Goal: Task Accomplishment & Management: Use online tool/utility

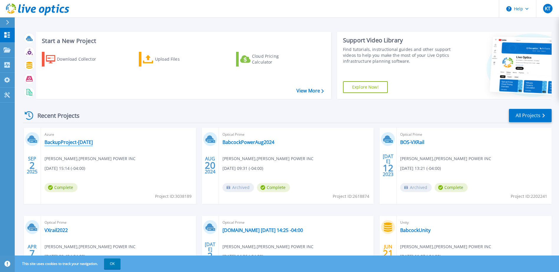
click at [78, 141] on link "BackupProject-[DATE]" at bounding box center [68, 142] width 48 height 6
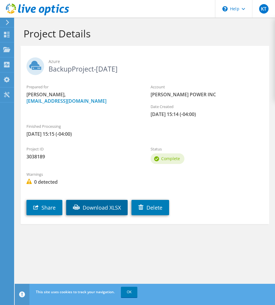
click at [103, 201] on link "Download XLSX" at bounding box center [97, 207] width 62 height 15
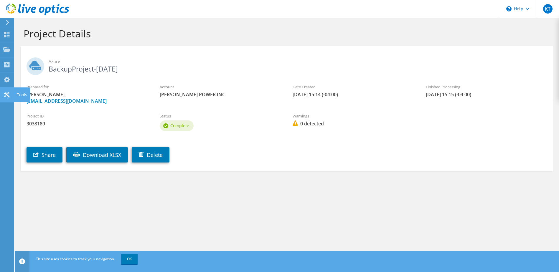
click at [7, 96] on icon at bounding box center [6, 95] width 7 height 6
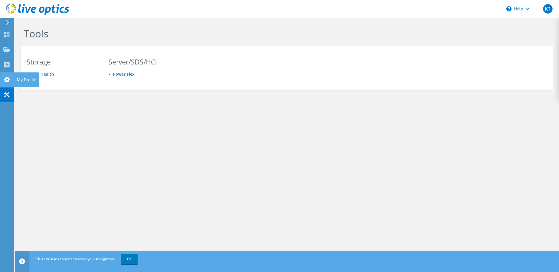
click at [4, 81] on icon at bounding box center [6, 80] width 7 height 6
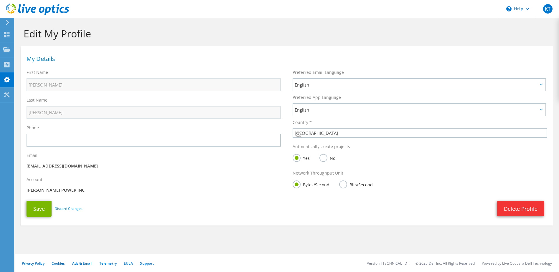
select select "224"
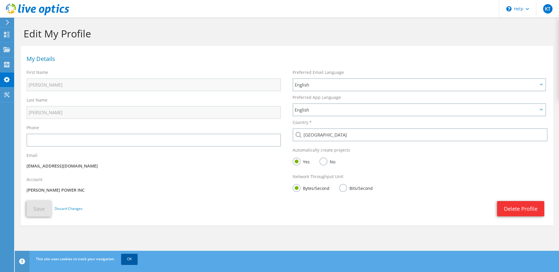
click at [129, 259] on link "OK" at bounding box center [129, 259] width 16 height 11
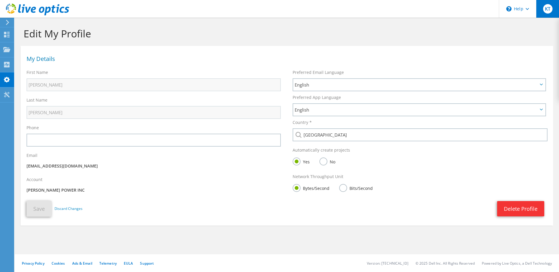
click at [548, 11] on span "KT" at bounding box center [547, 8] width 9 height 9
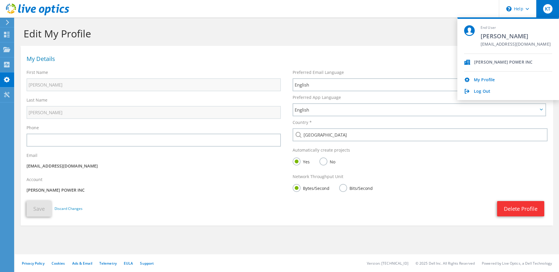
click at [228, 209] on div "Delete Profile" at bounding box center [314, 208] width 465 height 15
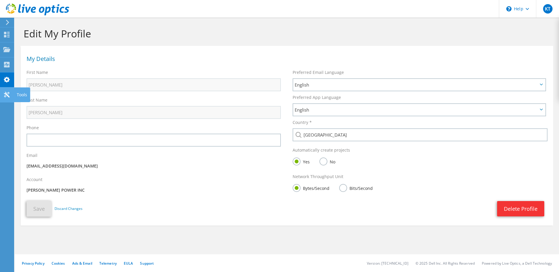
click at [9, 92] on use at bounding box center [7, 95] width 6 height 6
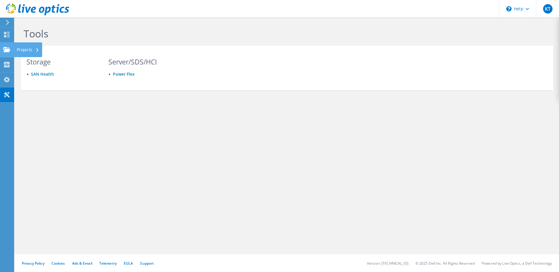
click at [4, 49] on icon at bounding box center [6, 50] width 7 height 6
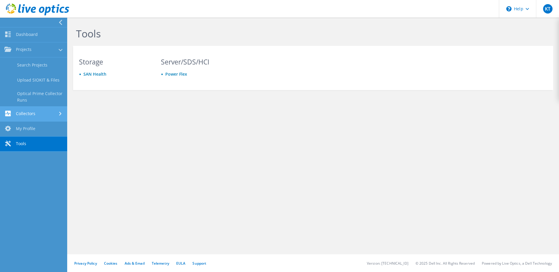
click at [36, 116] on link "Collectors" at bounding box center [33, 114] width 67 height 15
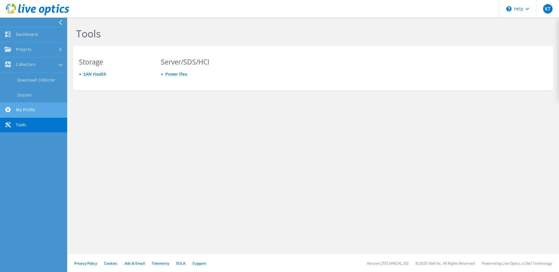
click at [34, 107] on link "My Profile" at bounding box center [33, 110] width 67 height 15
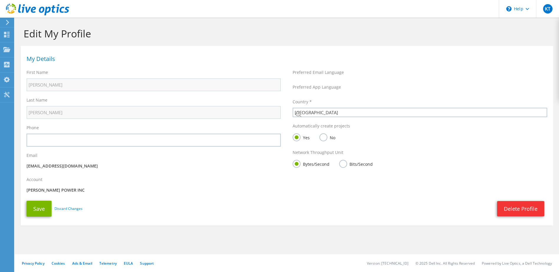
select select "224"
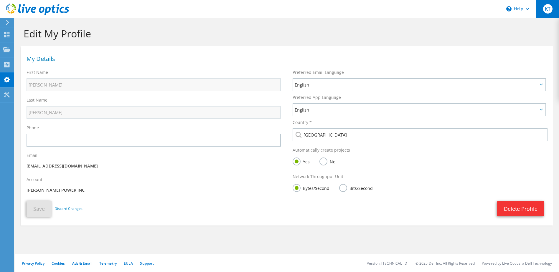
click at [544, 8] on span "KT" at bounding box center [547, 8] width 9 height 9
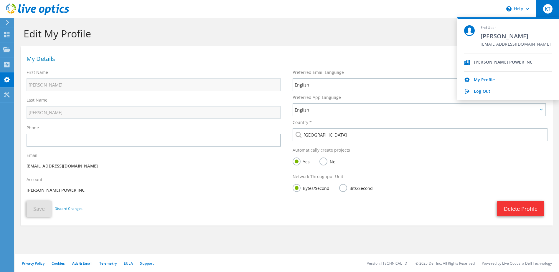
click at [490, 60] on div "[PERSON_NAME] POWER INC" at bounding box center [503, 63] width 58 height 6
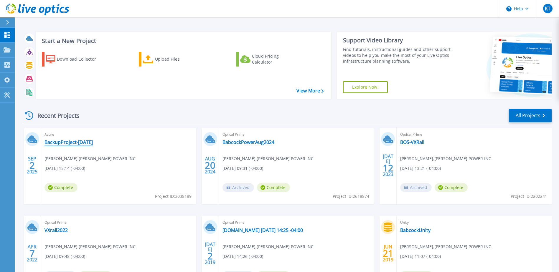
click at [62, 143] on link "BackupProject-Sept2025" at bounding box center [68, 142] width 48 height 6
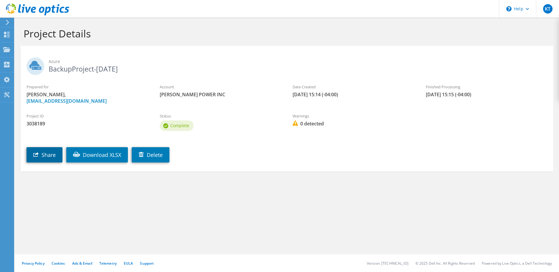
click at [48, 156] on link "Share" at bounding box center [45, 154] width 36 height 15
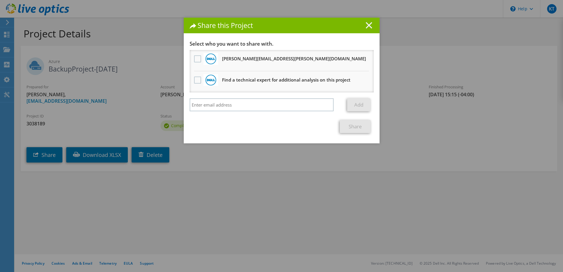
click at [366, 26] on line at bounding box center [369, 25] width 6 height 6
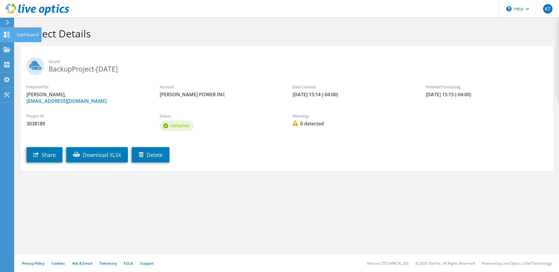
click at [25, 34] on div "Dashboard" at bounding box center [28, 34] width 28 height 15
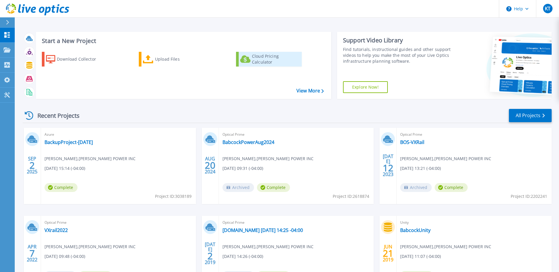
click at [286, 58] on div "Cloud Pricing Calculator" at bounding box center [275, 59] width 47 height 12
